Goal: Task Accomplishment & Management: Use online tool/utility

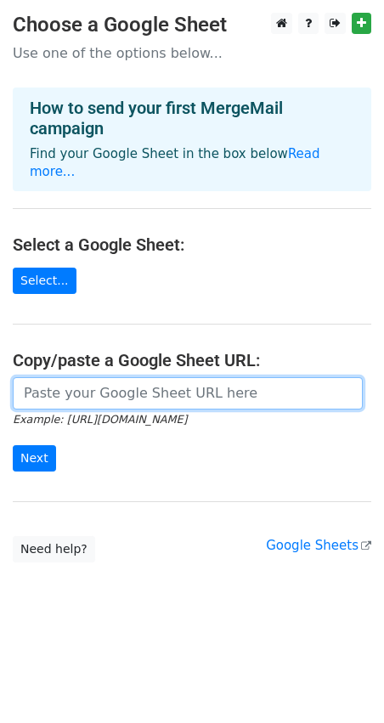
click at [67, 377] on input "url" at bounding box center [188, 393] width 350 height 32
paste input "[URL][DOMAIN_NAME]"
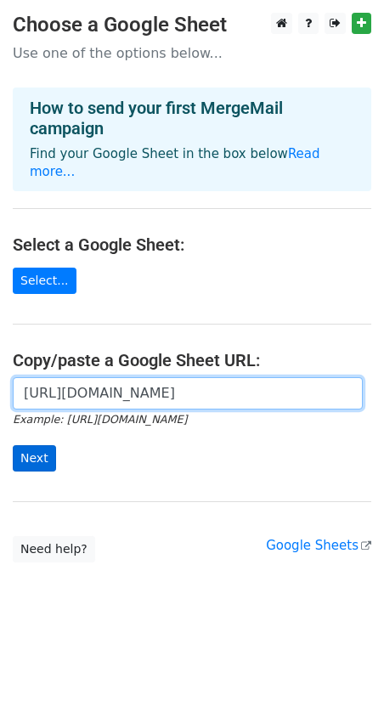
type input "https://docs.google.com/spreadsheets/d/1CUVEHEqngsWy3lwT22GhM8M0xfaLfr2CNz1_Fjs…"
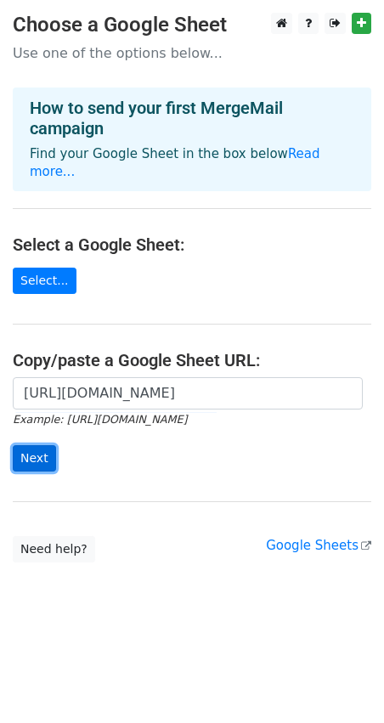
scroll to position [0, 0]
click at [38, 445] on input "Next" at bounding box center [34, 458] width 43 height 26
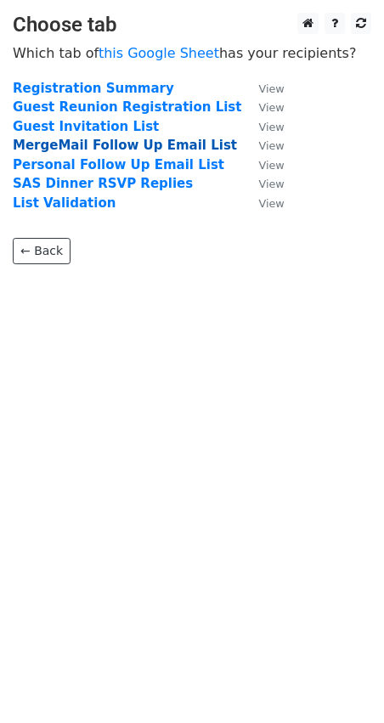
click at [75, 143] on strong "MergeMail Follow Up Email List" at bounding box center [125, 145] width 224 height 15
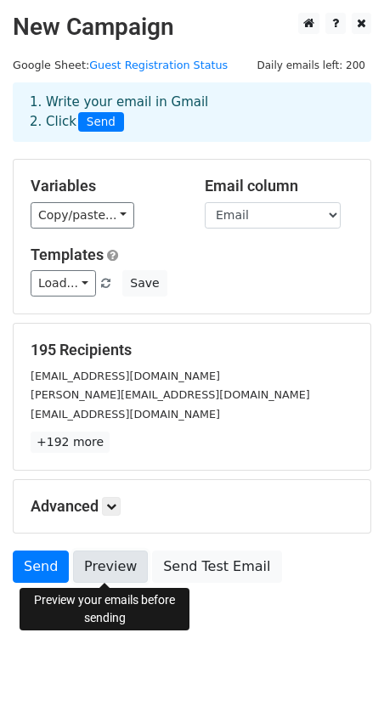
click at [111, 568] on link "Preview" at bounding box center [110, 566] width 75 height 32
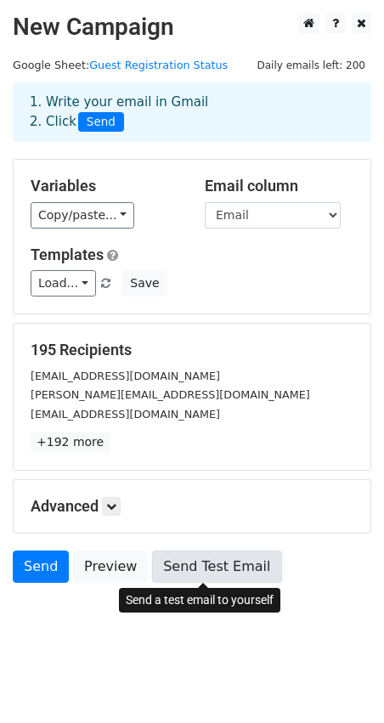
click at [245, 571] on link "Send Test Email" at bounding box center [216, 566] width 129 height 32
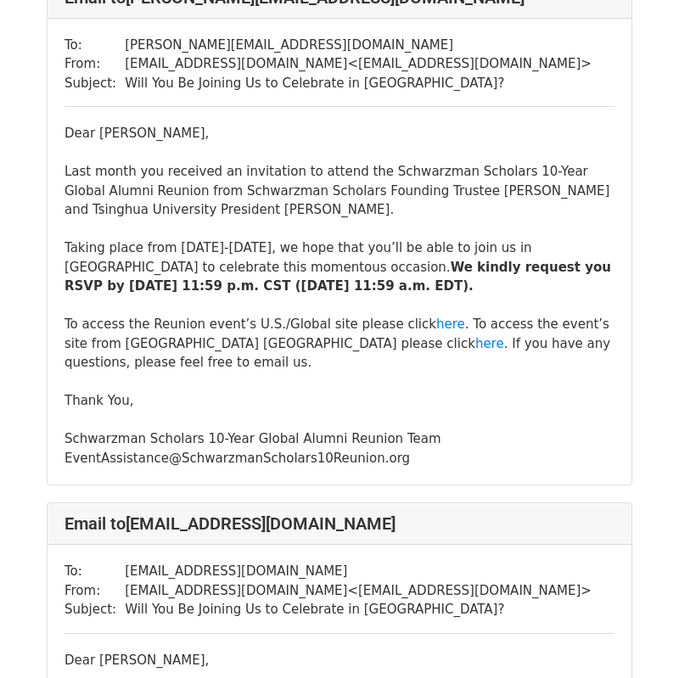
scroll to position [2304, 0]
